Goal: Information Seeking & Learning: Learn about a topic

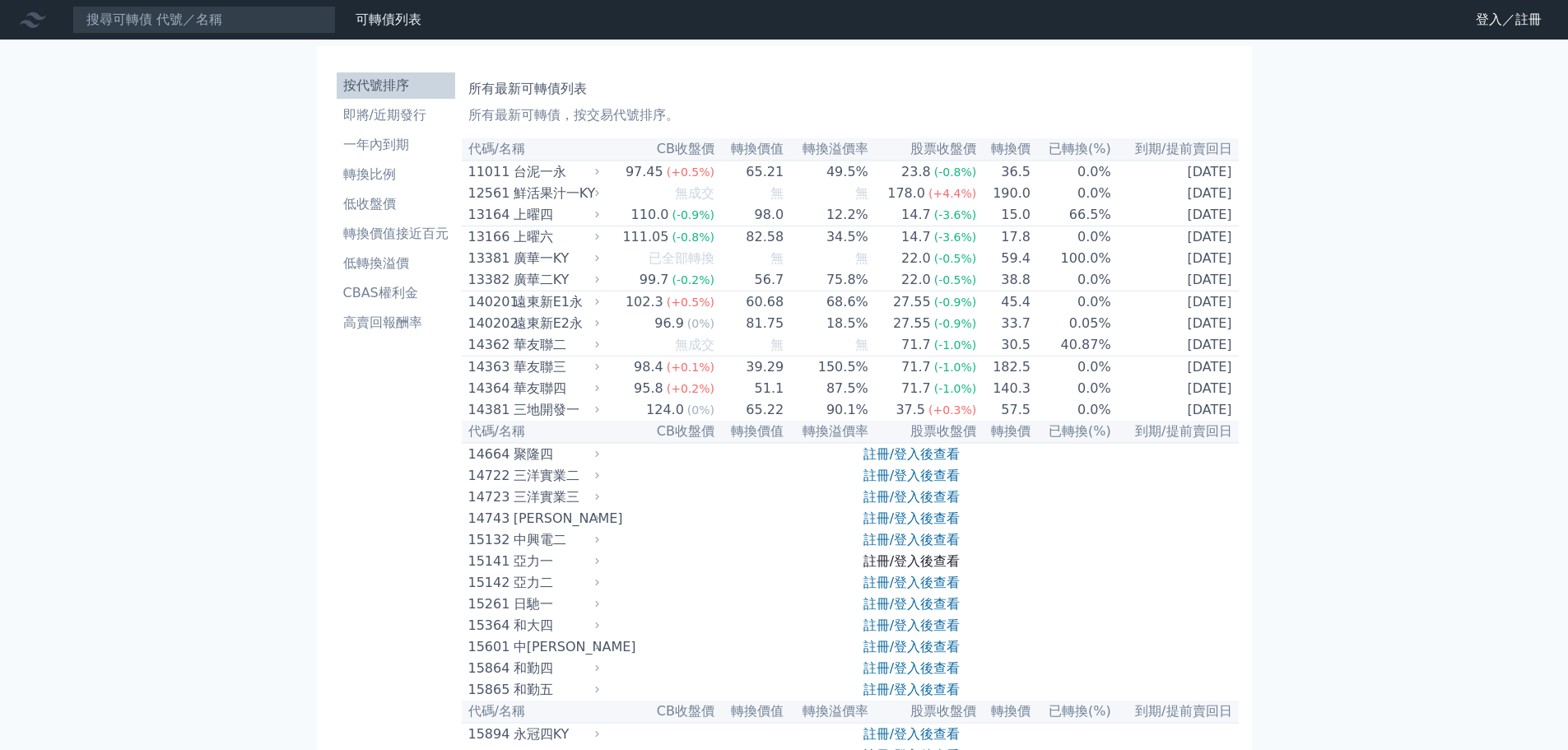
click at [879, 569] on link "註冊/登入後查看" at bounding box center [912, 561] width 96 height 15
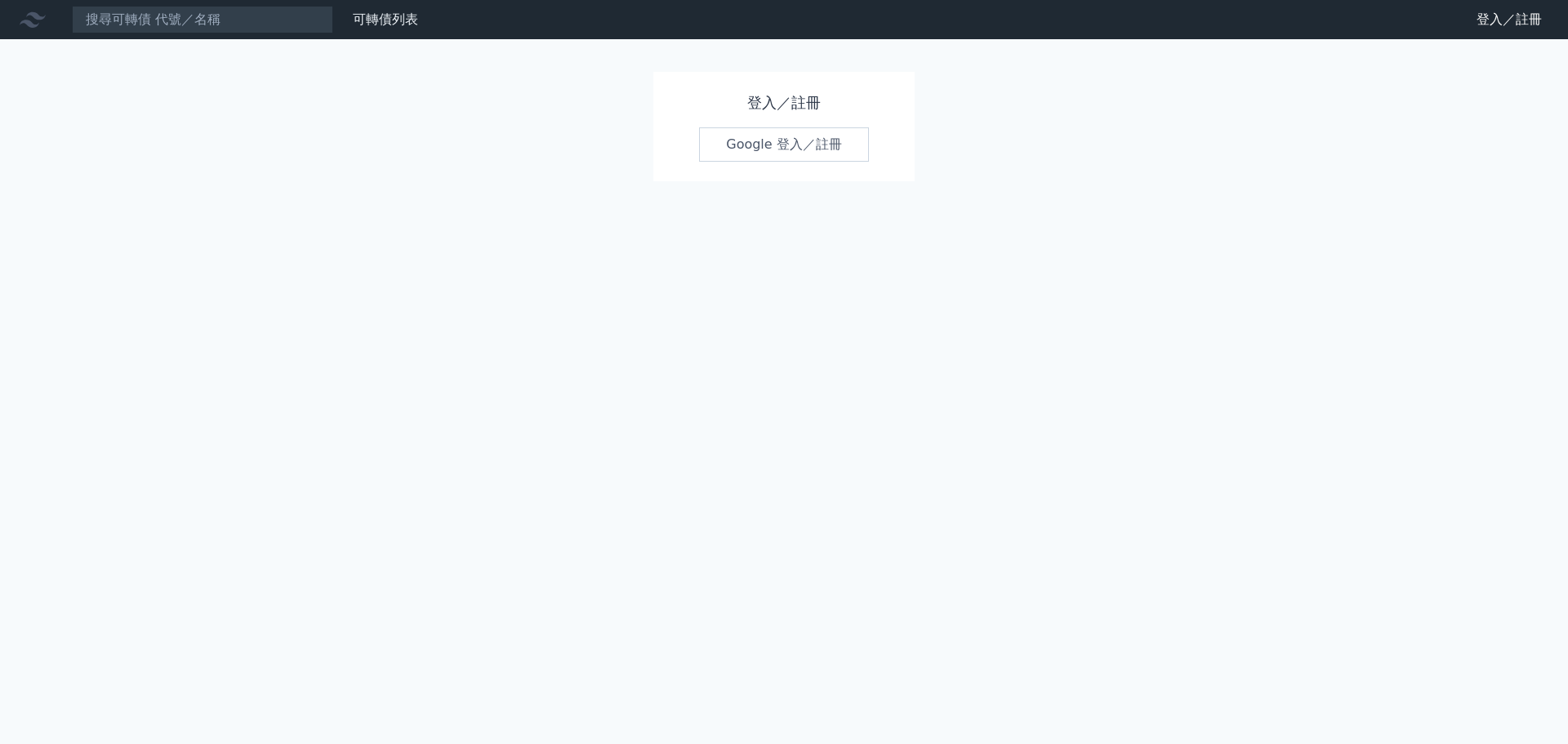
click at [831, 147] on link "Google 登入／註冊" at bounding box center [784, 145] width 170 height 34
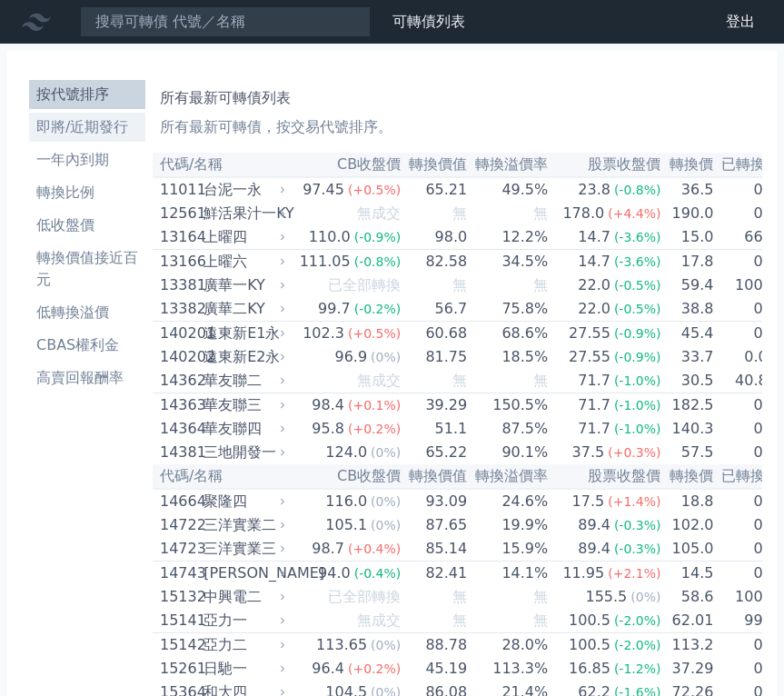
click at [85, 139] on link "即將/近期發行" at bounding box center [87, 127] width 116 height 29
